Goal: Task Accomplishment & Management: Manage account settings

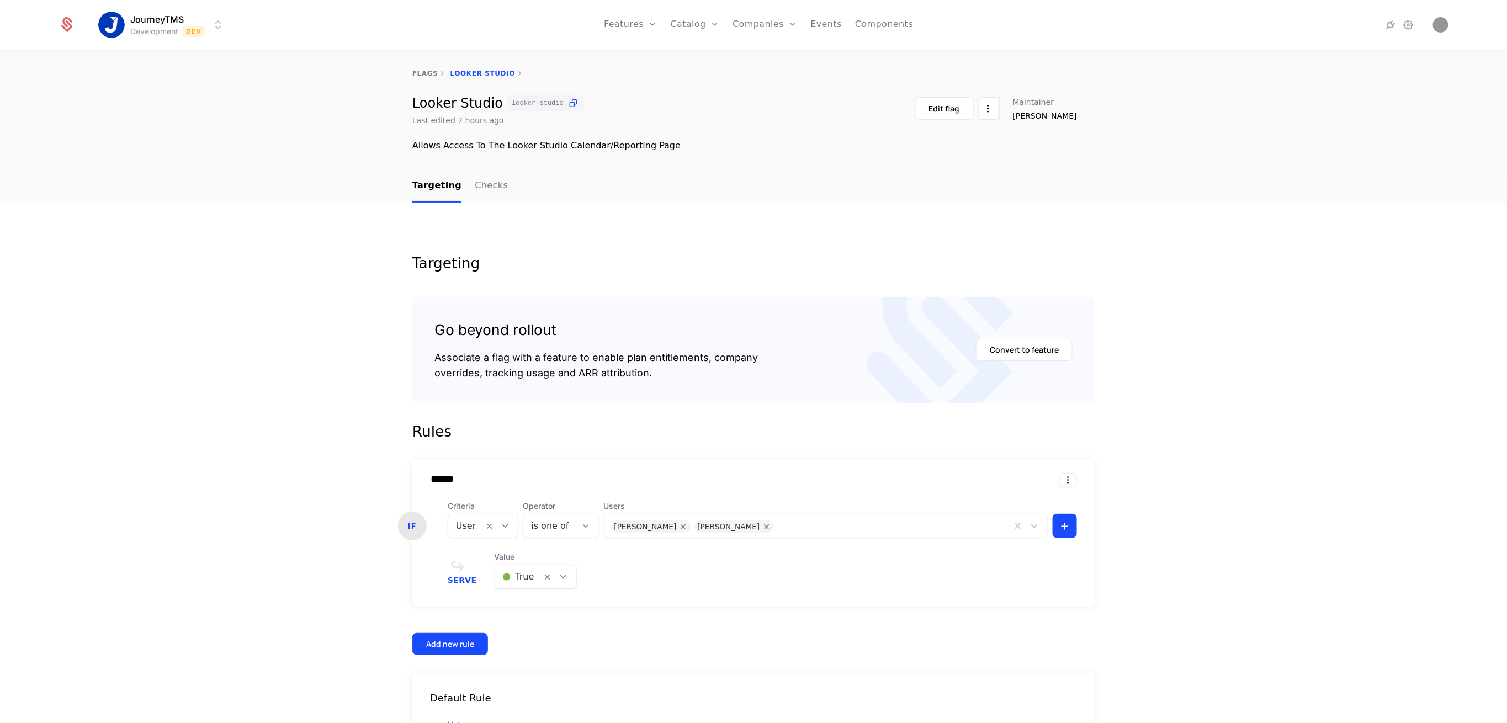
click at [207, 157] on div "flags Looker Studio Looker Studio looker-studio Last edited 7 hours ago Edit fl…" at bounding box center [753, 110] width 1507 height 119
click at [170, 35] on html "JourneyTMS Development Dev Features Features Flags Catalog Plans Add Ons Credit…" at bounding box center [753, 361] width 1507 height 723
click at [188, 82] on div "Production Prod" at bounding box center [196, 79] width 187 height 22
click at [763, 527] on div at bounding box center [853, 524] width 303 height 15
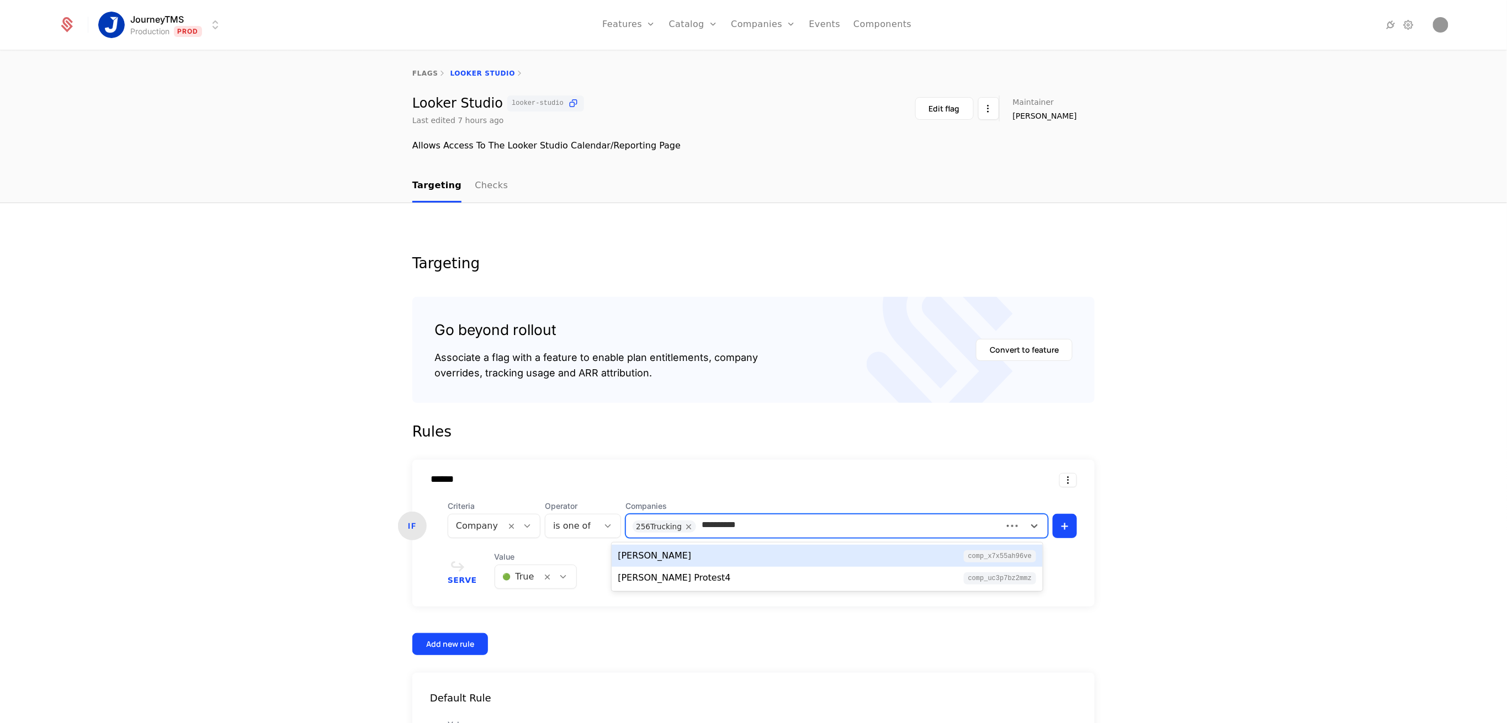
type input "**********"
click at [700, 551] on div "[PERSON_NAME] comp_X7x55ah96VE" at bounding box center [827, 555] width 419 height 13
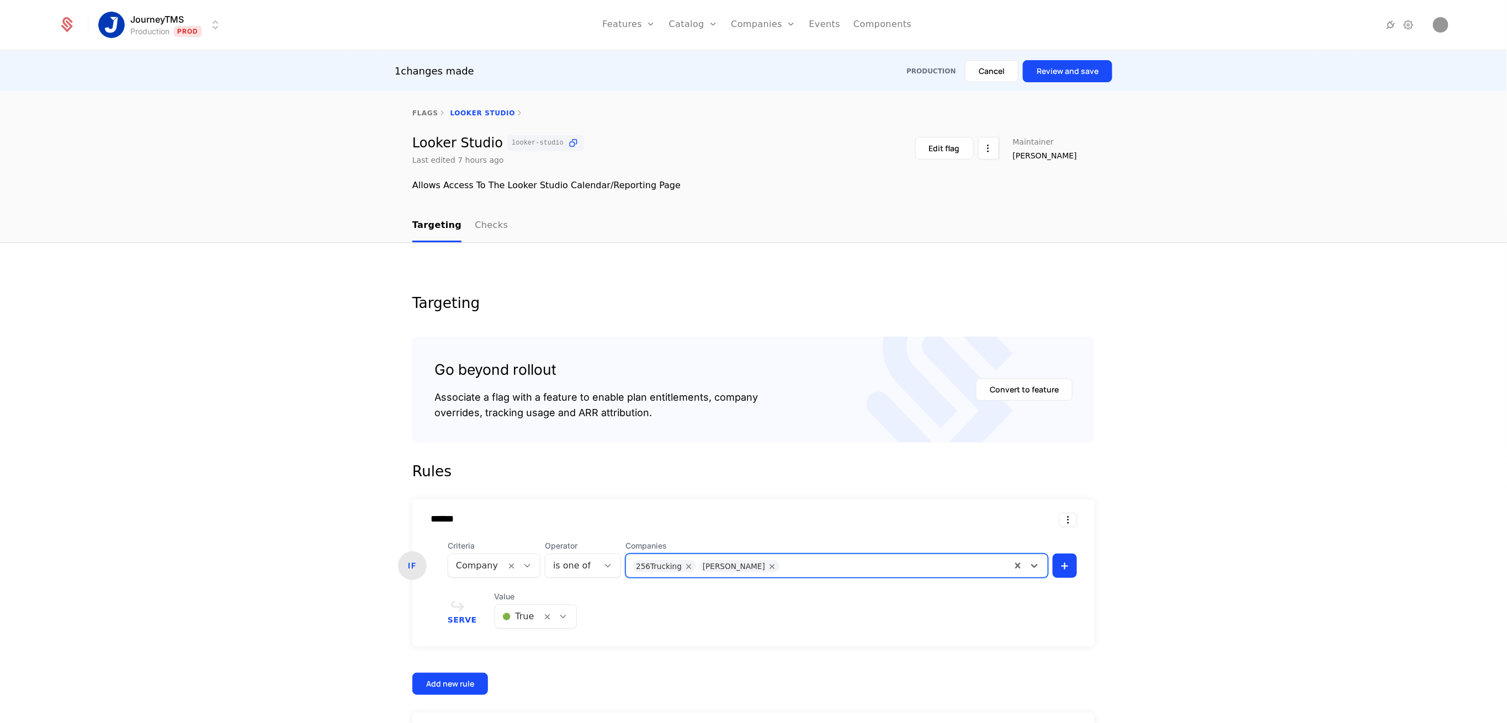
click at [1075, 77] on button "Review and save" at bounding box center [1067, 71] width 89 height 22
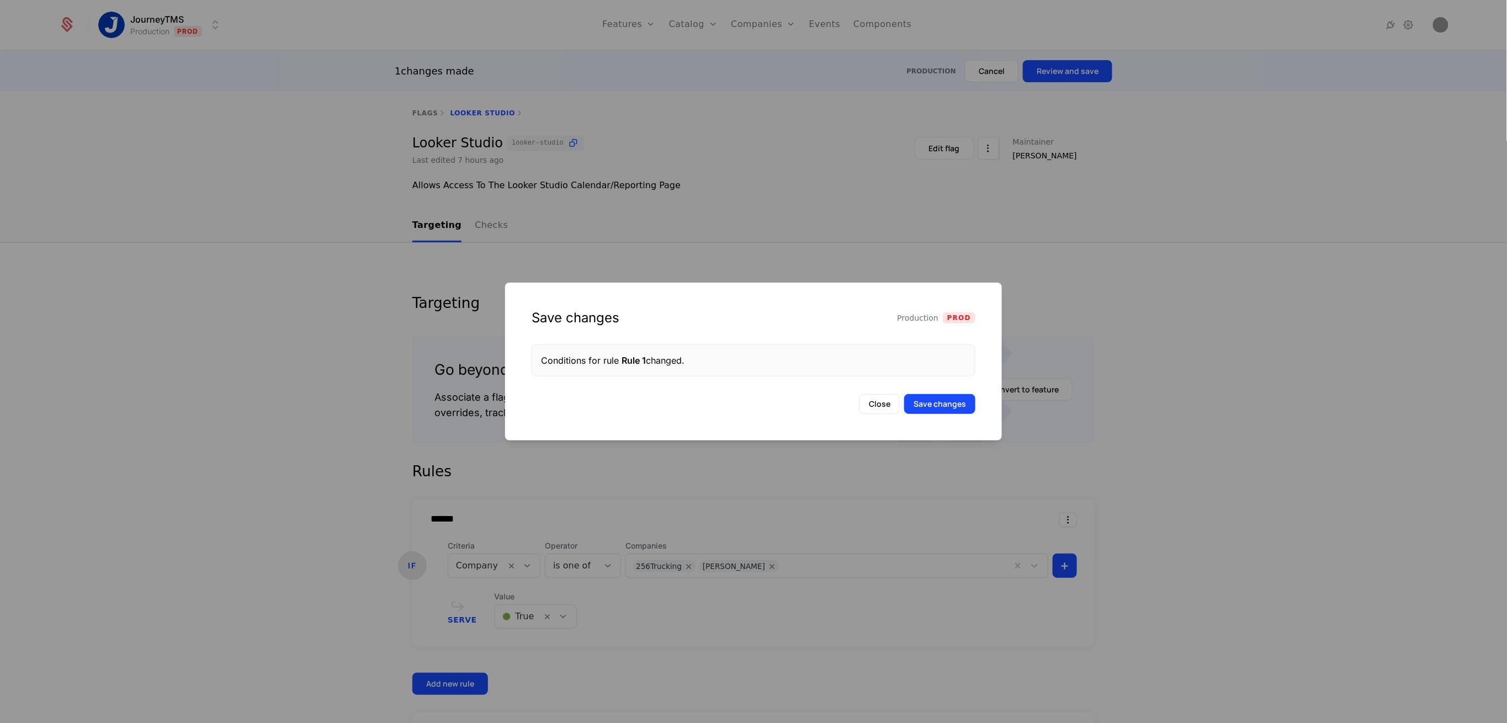
click at [929, 407] on button "Save changes" at bounding box center [939, 404] width 71 height 20
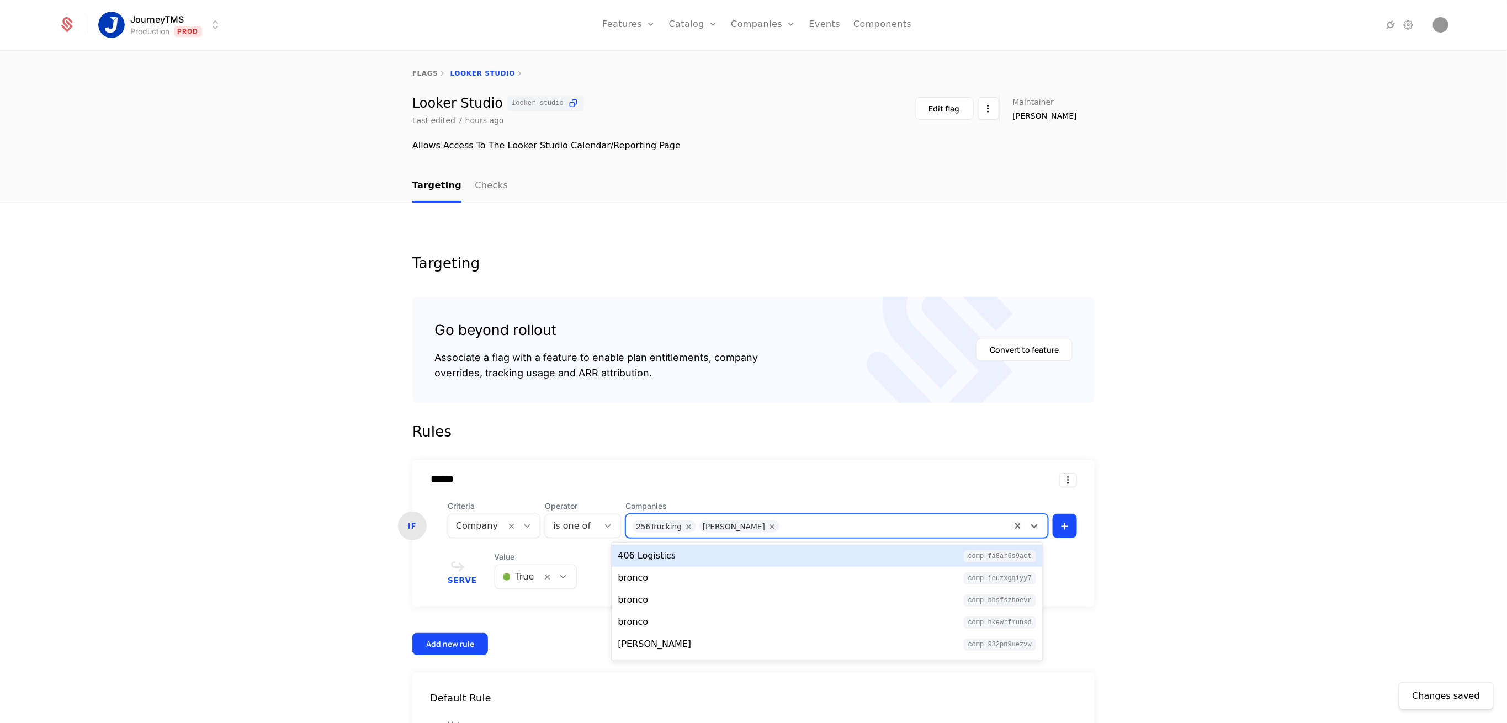
click at [785, 521] on div at bounding box center [895, 524] width 220 height 15
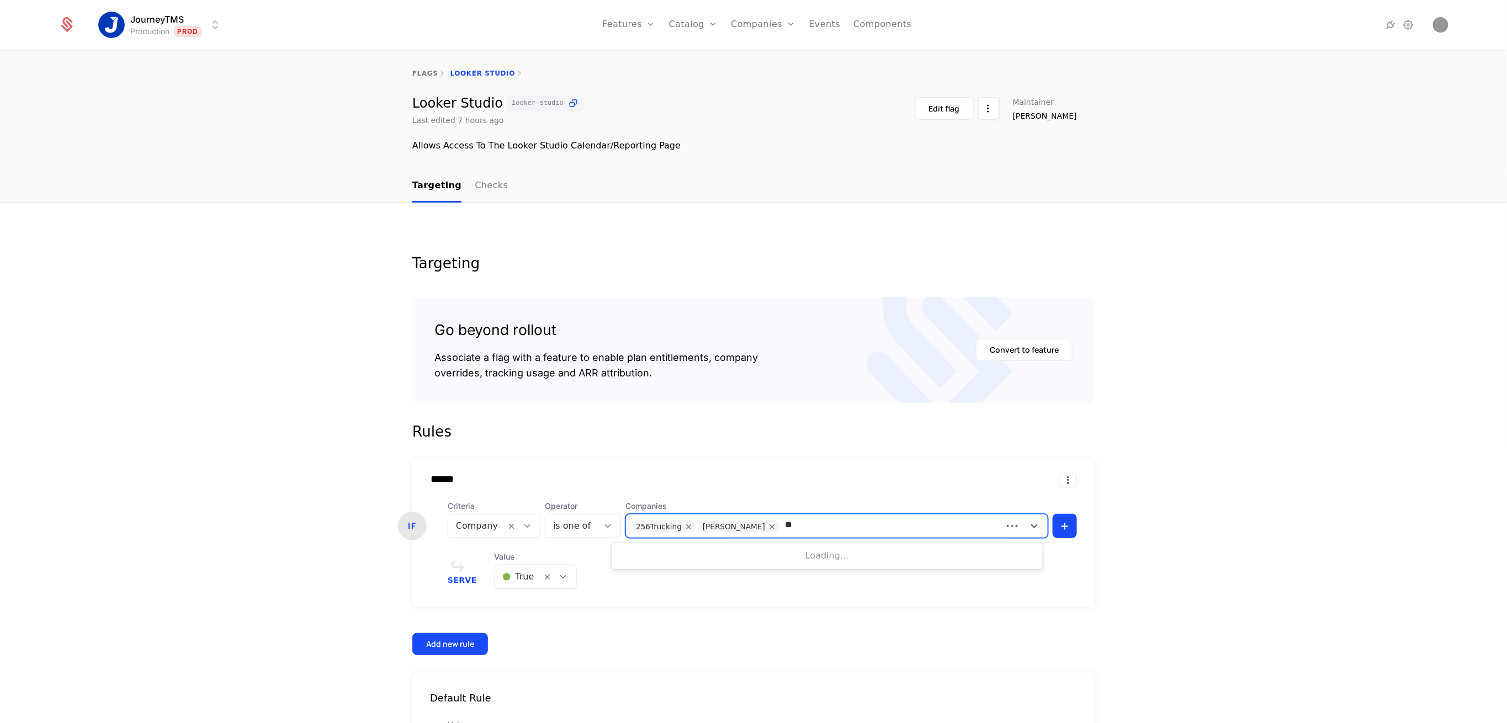
type input "*"
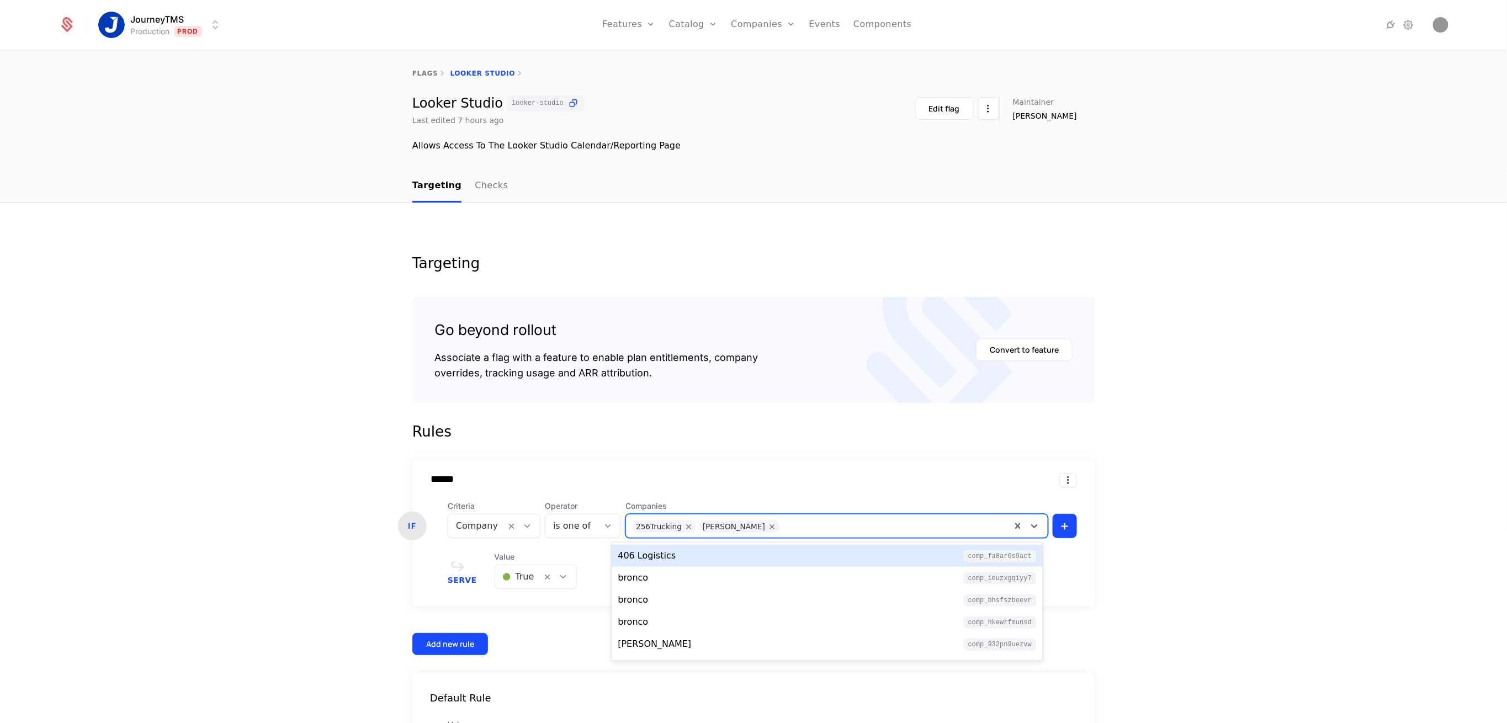
click at [773, 447] on form "Rules ****** IF Criteria Company Operator is one of Companies 9 results availab…" at bounding box center [753, 598] width 682 height 354
